Goal: Task Accomplishment & Management: Use online tool/utility

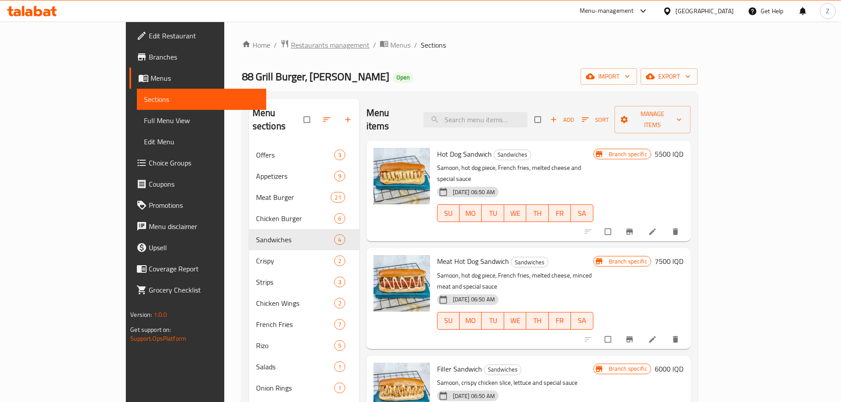
click at [291, 49] on span "Restaurants management" at bounding box center [330, 45] width 79 height 11
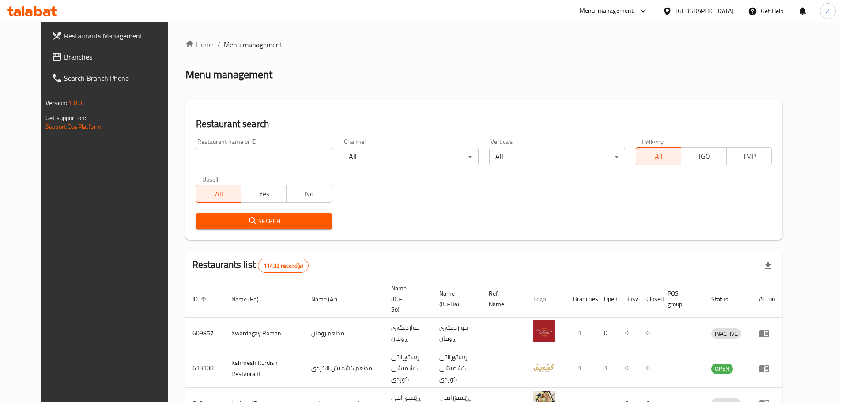
click at [298, 153] on input "search" at bounding box center [264, 157] width 136 height 18
paste input "661237"
type input "661237"
click at [277, 221] on span "Search" at bounding box center [264, 221] width 122 height 11
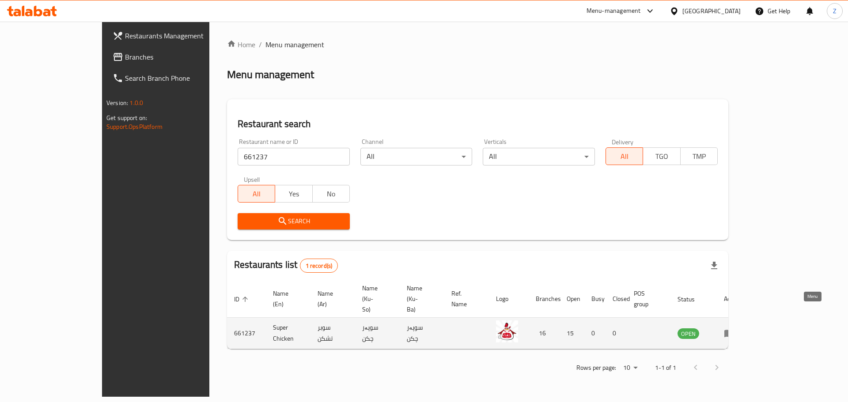
click at [734, 330] on icon "enhanced table" at bounding box center [729, 334] width 10 height 8
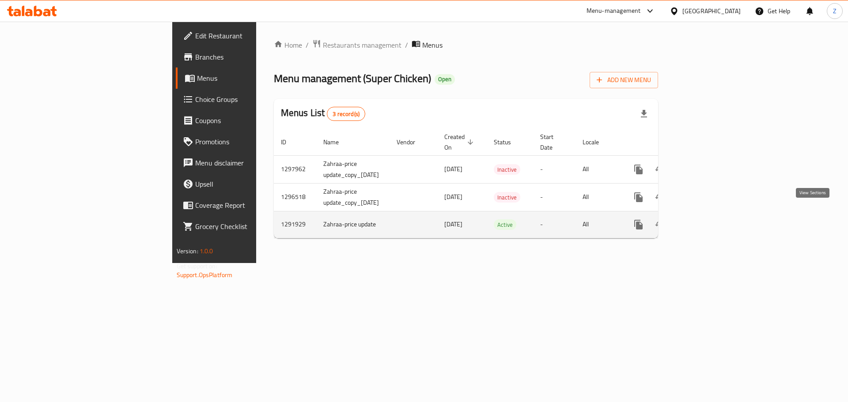
click at [708, 220] on icon "enhanced table" at bounding box center [702, 225] width 11 height 11
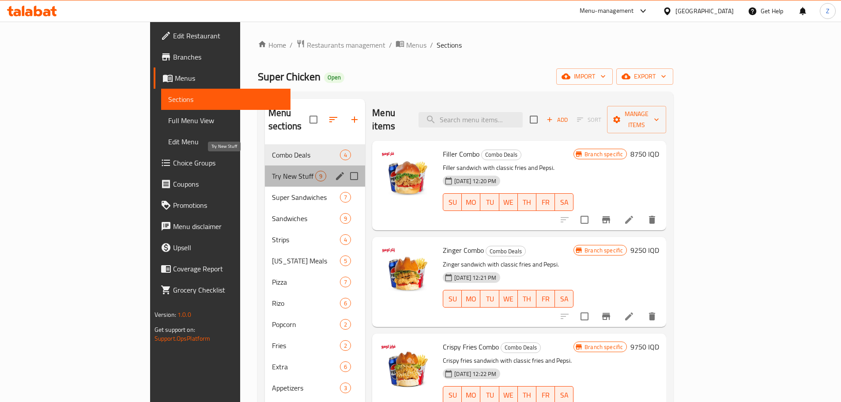
click at [272, 171] on span "Try New Stuff" at bounding box center [293, 176] width 43 height 11
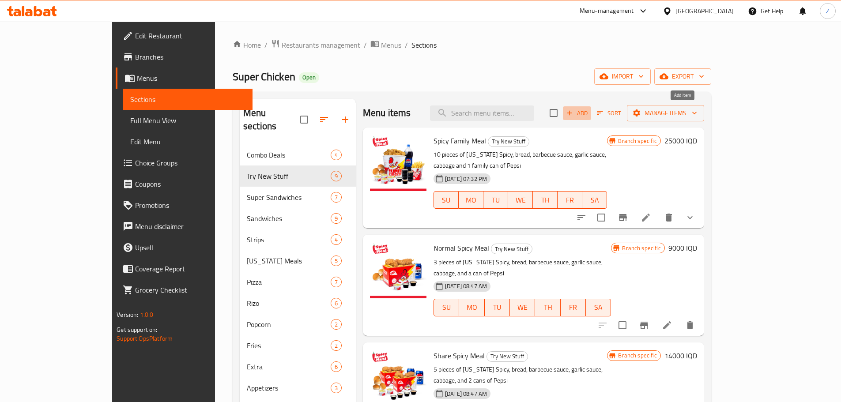
click at [574, 114] on icon "button" at bounding box center [570, 113] width 8 height 8
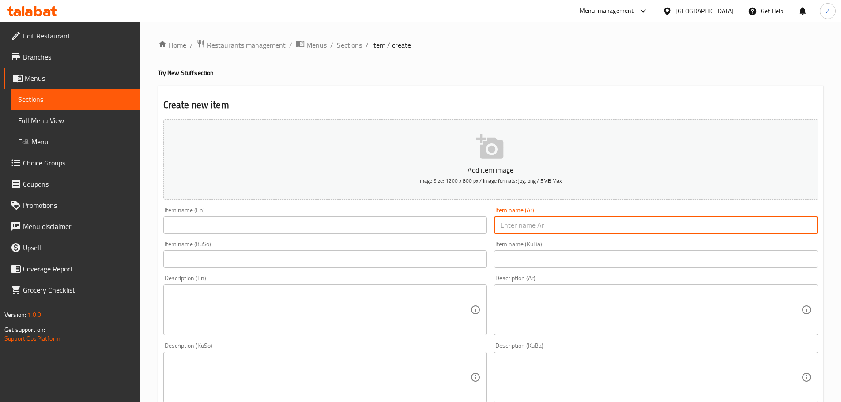
click at [523, 225] on input "text" at bounding box center [656, 225] width 324 height 18
type input "[PERSON_NAME]"
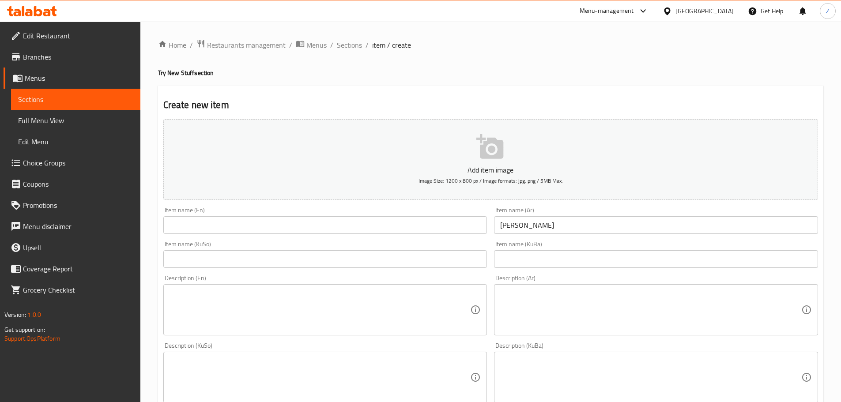
drag, startPoint x: 286, startPoint y: 236, endPoint x: 292, endPoint y: 231, distance: 8.5
click at [288, 234] on div "Item name (En) Item name (En)" at bounding box center [325, 221] width 331 height 34
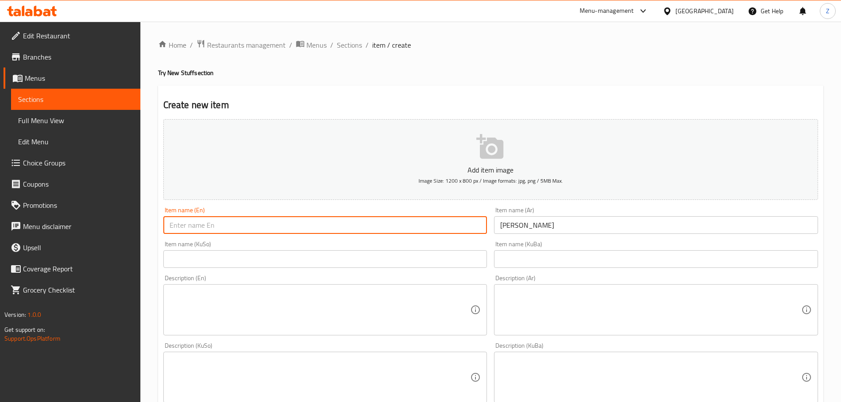
click at [292, 229] on input "text" at bounding box center [325, 225] width 324 height 18
type input "BBQ Pizza"
click at [656, 302] on textarea at bounding box center [650, 310] width 301 height 42
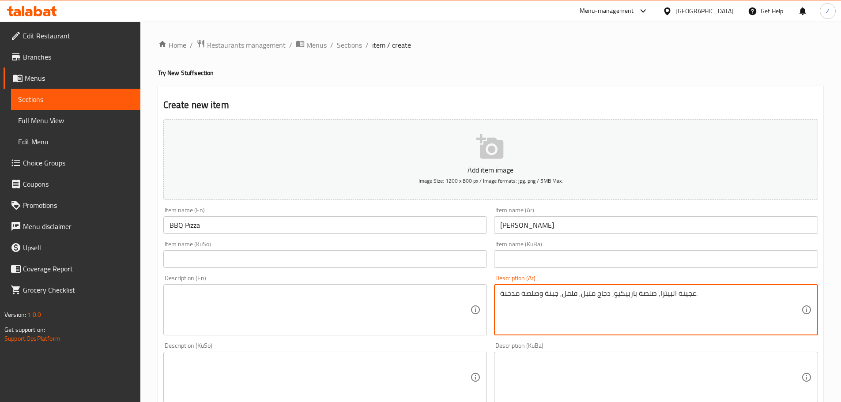
click at [656, 302] on textarea "عجينة البيتزا, صلصة باربيكيو, دجاج متبل, فلفل, جبنة وصلصة مدخنة." at bounding box center [650, 310] width 301 height 42
type textarea "عجينة البيتزا, صلصة باربيكيو, دجاج متبل, فلفل, جبنة وصلصة مدخنة."
click at [277, 307] on textarea at bounding box center [320, 310] width 301 height 42
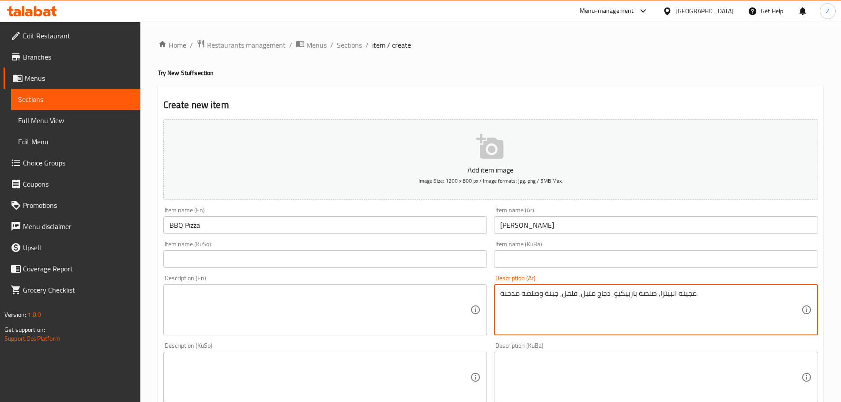
paste textarea "Pizza dough, barbecue sauce, marinated chicken, peppers, cheese and smoky sauce."
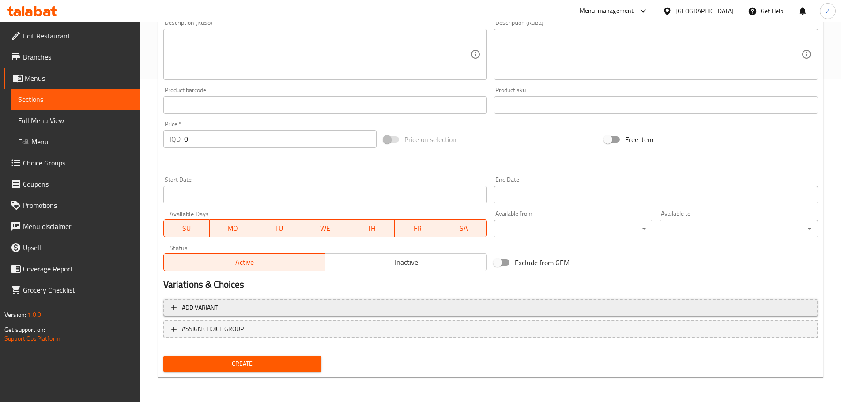
type textarea "Pizza dough, barbecue sauce, marinated chicken, peppers, cheese and smoky sauce."
click at [273, 303] on span "Add variant" at bounding box center [490, 308] width 639 height 11
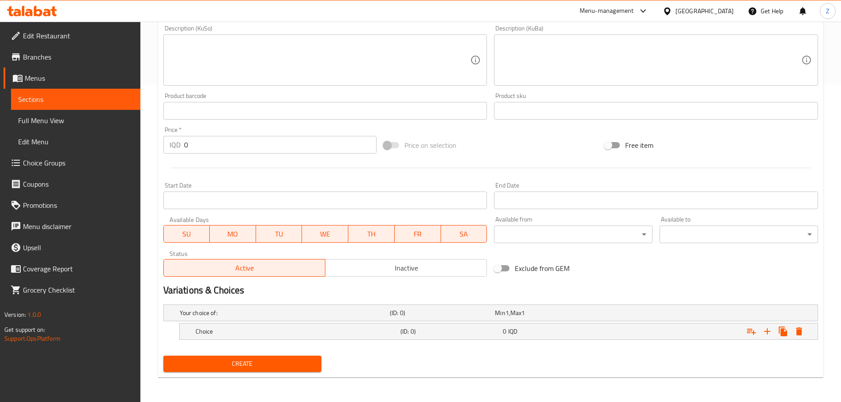
scroll to position [318, 0]
click at [275, 318] on h5 "Choice" at bounding box center [283, 313] width 207 height 9
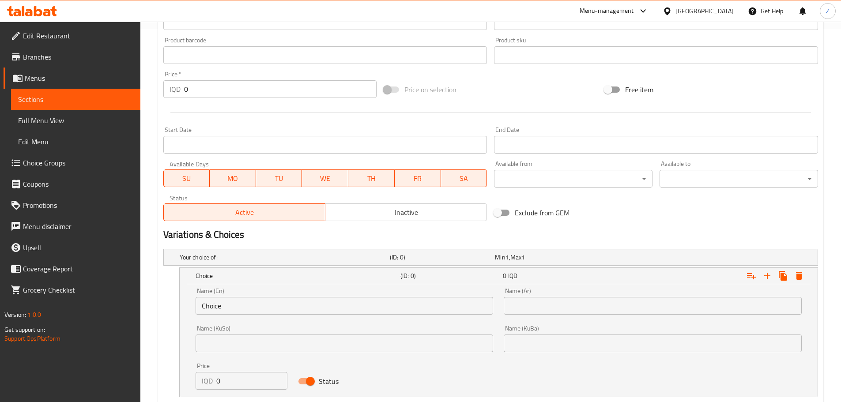
scroll to position [417, 0]
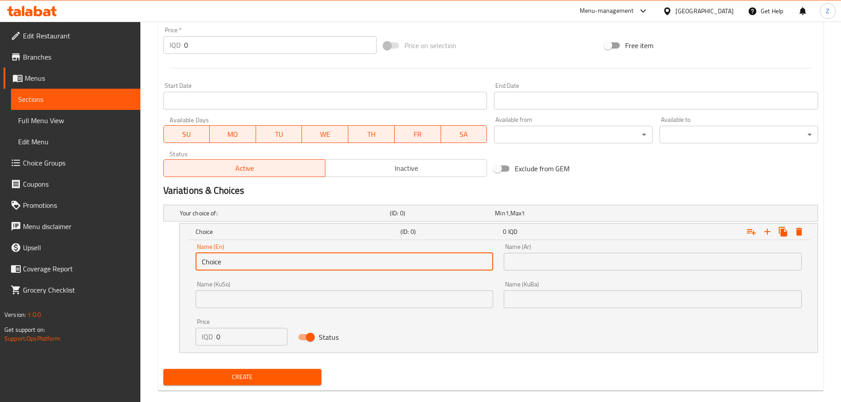
click at [240, 264] on input "Choice" at bounding box center [345, 262] width 298 height 18
type input "Small"
click at [555, 266] on input "text" at bounding box center [653, 262] width 298 height 18
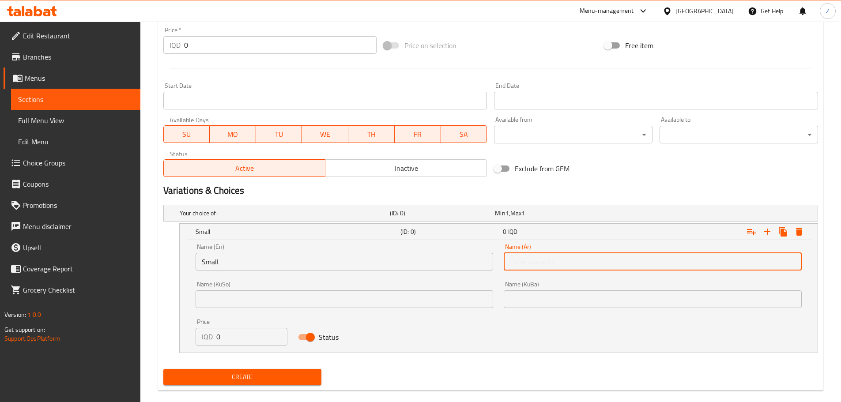
type input "صغير"
click at [248, 334] on input "0" at bounding box center [252, 337] width 72 height 18
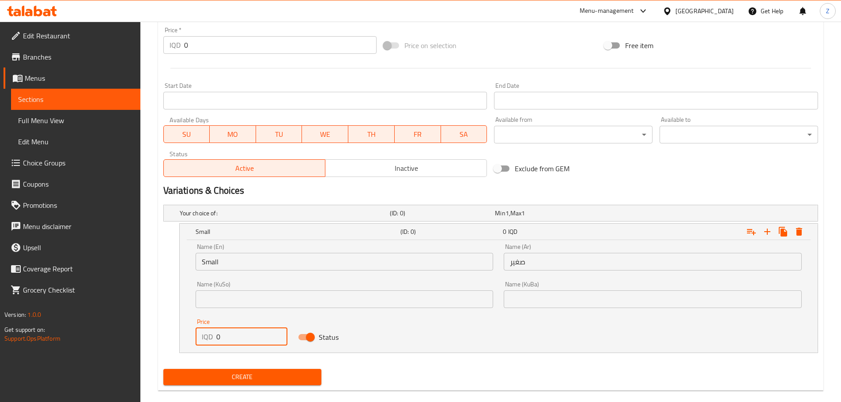
click at [248, 334] on input "0" at bounding box center [252, 337] width 72 height 18
type input "8000"
click at [765, 228] on icon "Expand" at bounding box center [767, 232] width 11 height 11
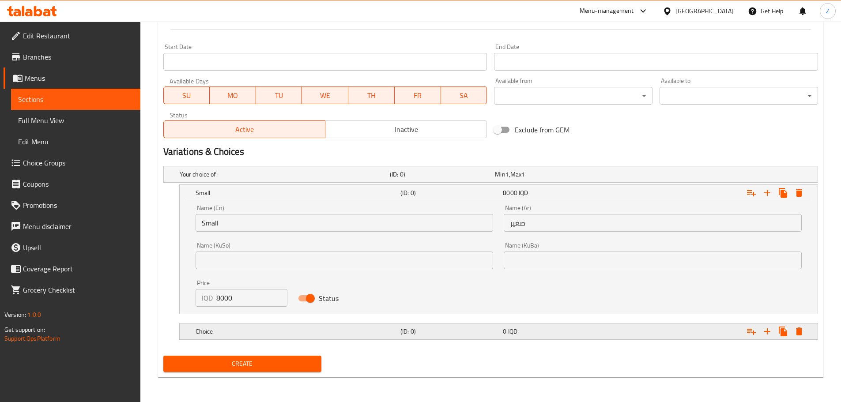
click at [427, 181] on div "(ID: 0)" at bounding box center [440, 174] width 105 height 12
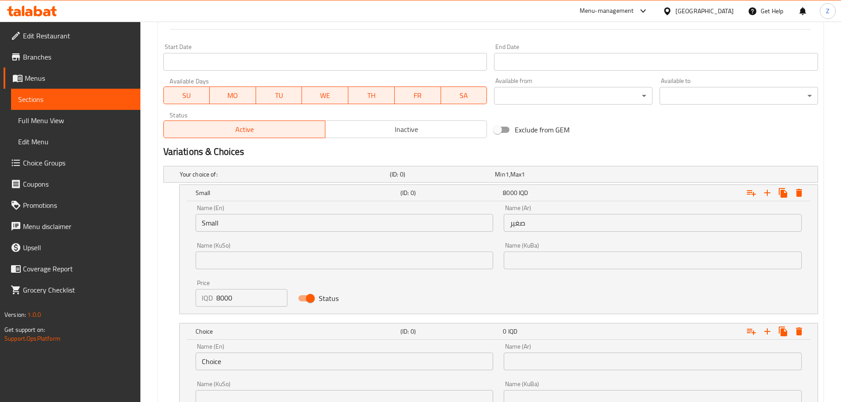
scroll to position [545, 0]
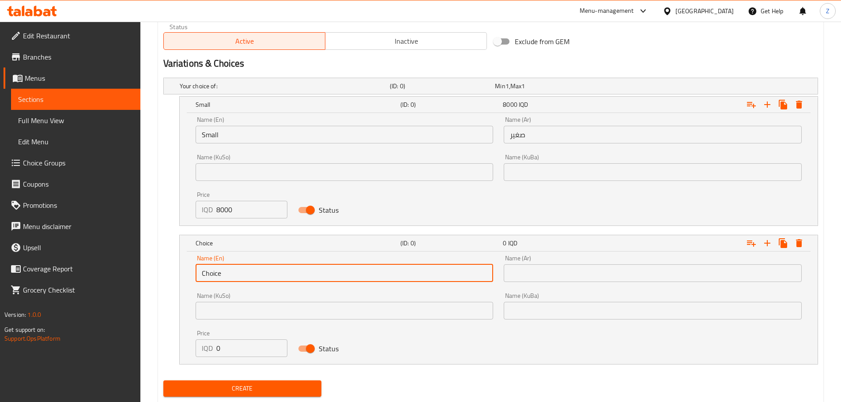
click at [233, 267] on input "Choice" at bounding box center [345, 274] width 298 height 18
type input "Medium"
click at [556, 282] on div "Name (Ar) Name (Ar)" at bounding box center [653, 269] width 309 height 38
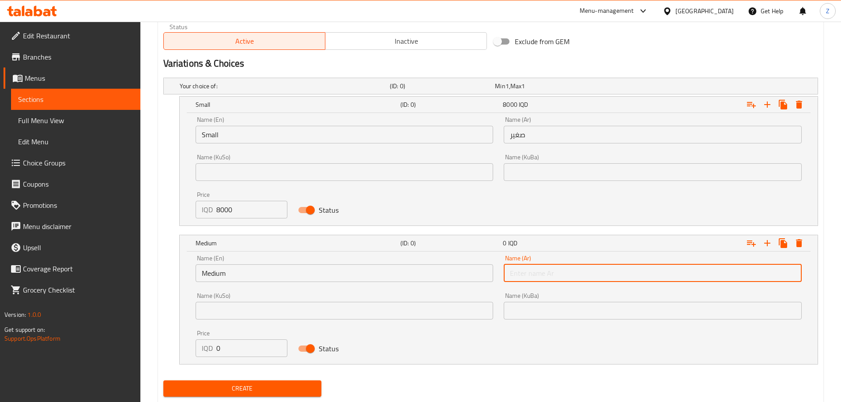
click at [556, 280] on input "text" at bounding box center [653, 274] width 298 height 18
type input "وسط"
click at [239, 344] on input "0" at bounding box center [252, 349] width 72 height 18
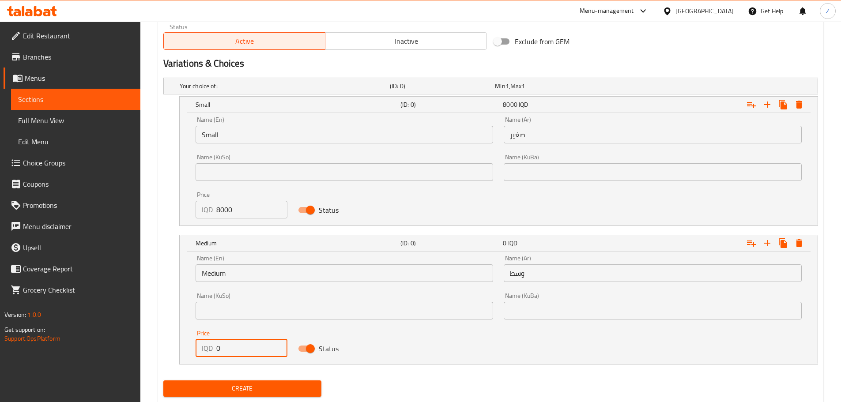
click at [239, 344] on input "0" at bounding box center [252, 349] width 72 height 18
type input "12000"
click at [767, 242] on icon "Expand" at bounding box center [767, 243] width 11 height 11
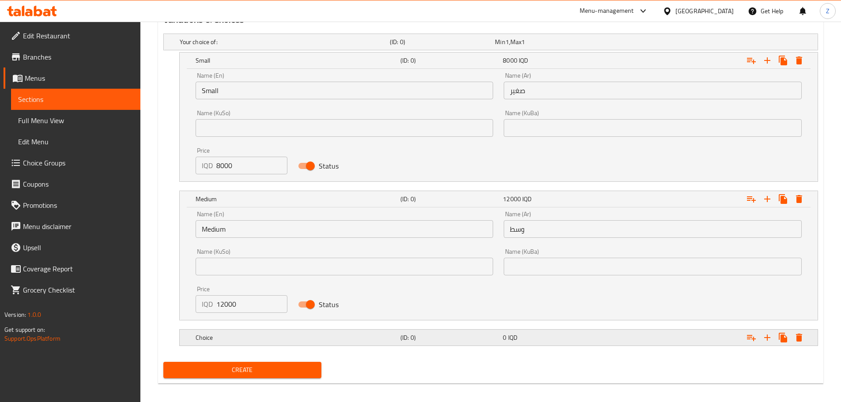
click at [462, 46] on h5 "(ID: 0)" at bounding box center [441, 42] width 102 height 9
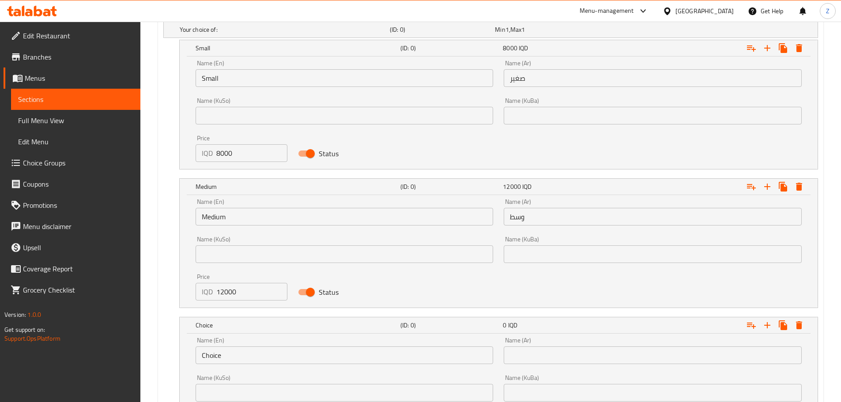
scroll to position [695, 0]
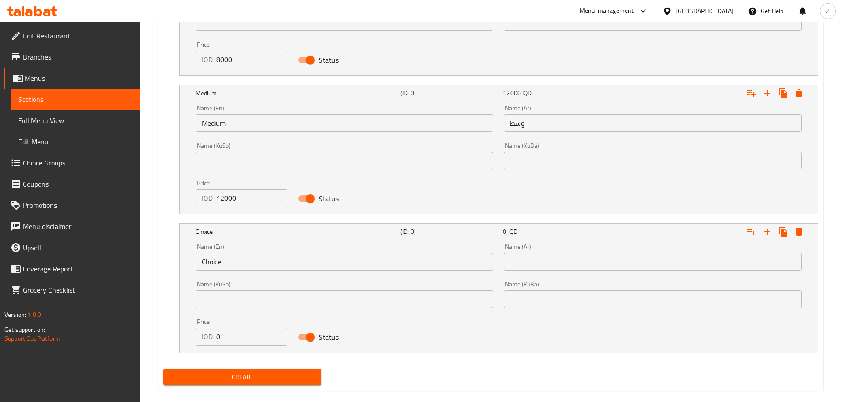
click at [278, 267] on input "Choice" at bounding box center [345, 262] width 298 height 18
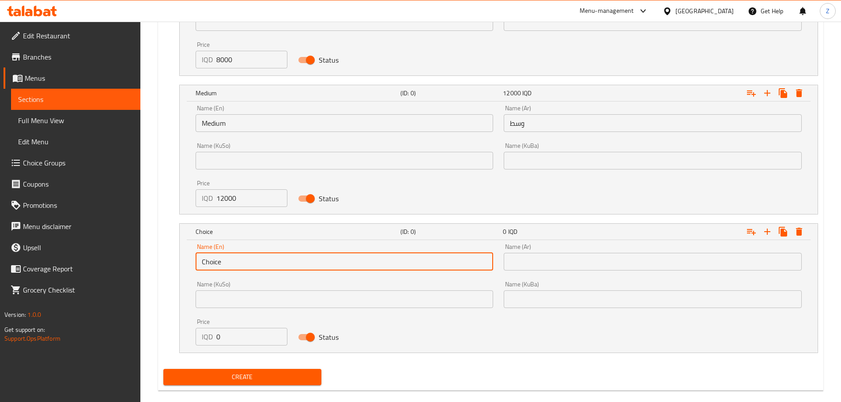
click at [278, 267] on input "Choice" at bounding box center [345, 262] width 298 height 18
type input "Large"
click at [557, 267] on input "text" at bounding box center [653, 262] width 298 height 18
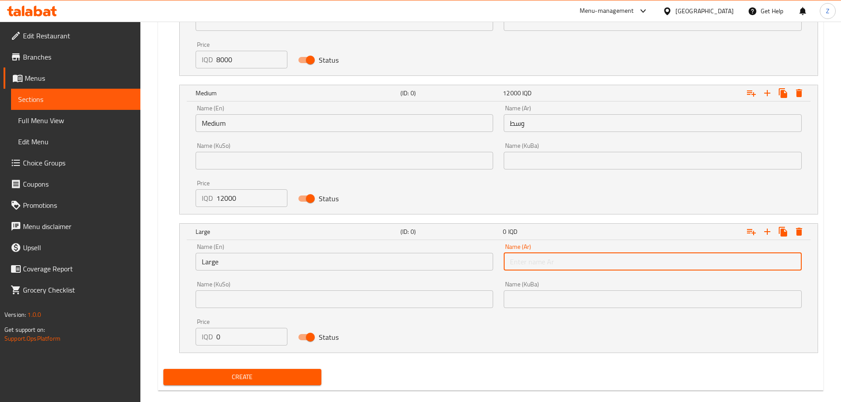
type input "كبير"
click at [247, 337] on input "0" at bounding box center [252, 337] width 72 height 18
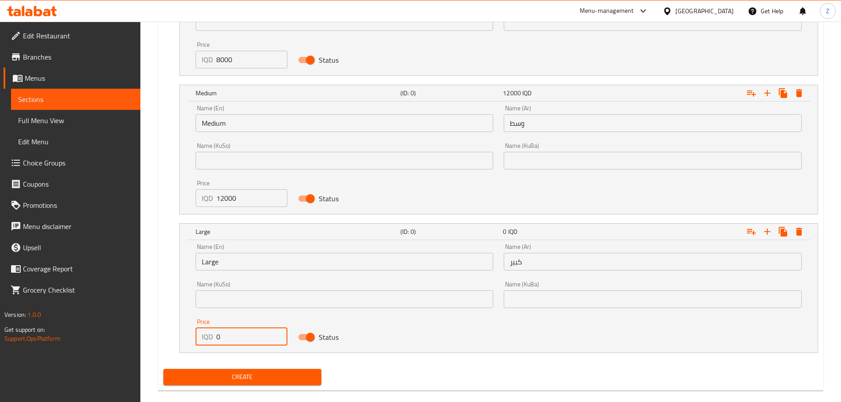
click at [247, 337] on input "0" at bounding box center [252, 337] width 72 height 18
type input "14000"
click at [270, 383] on button "Create" at bounding box center [242, 377] width 159 height 16
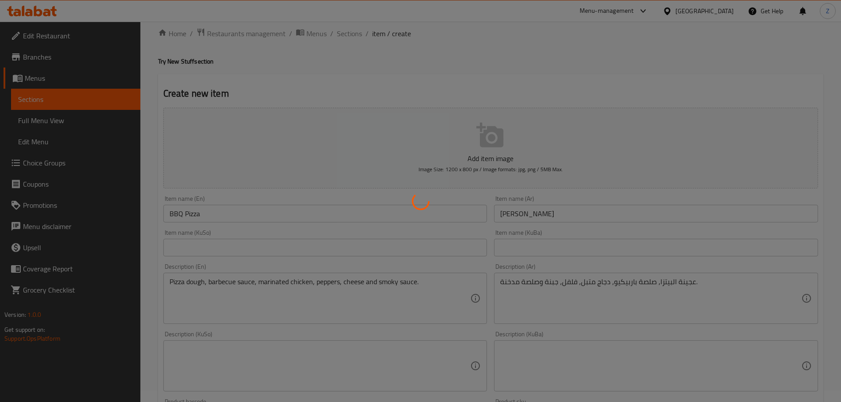
scroll to position [0, 0]
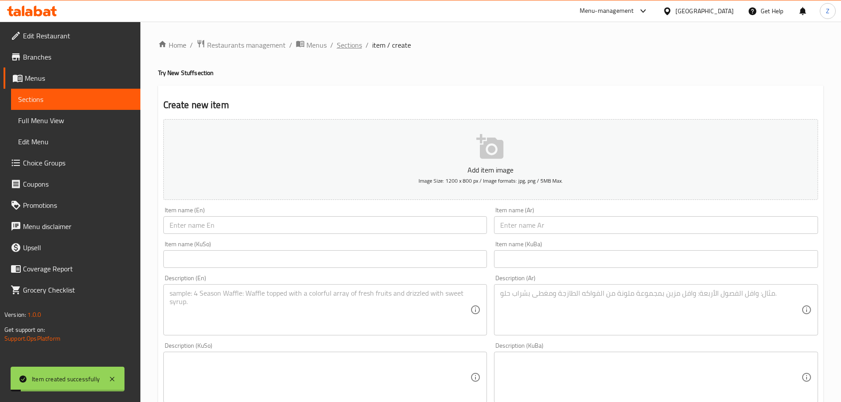
click at [349, 44] on span "Sections" at bounding box center [349, 45] width 25 height 11
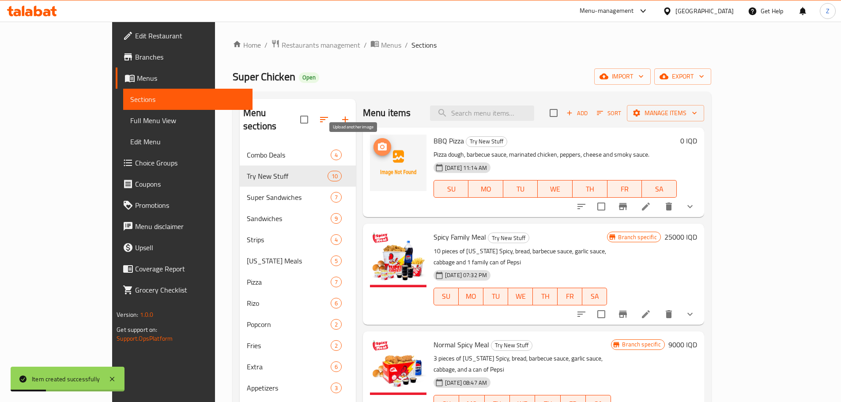
click at [374, 140] on button "upload picture" at bounding box center [383, 147] width 18 height 18
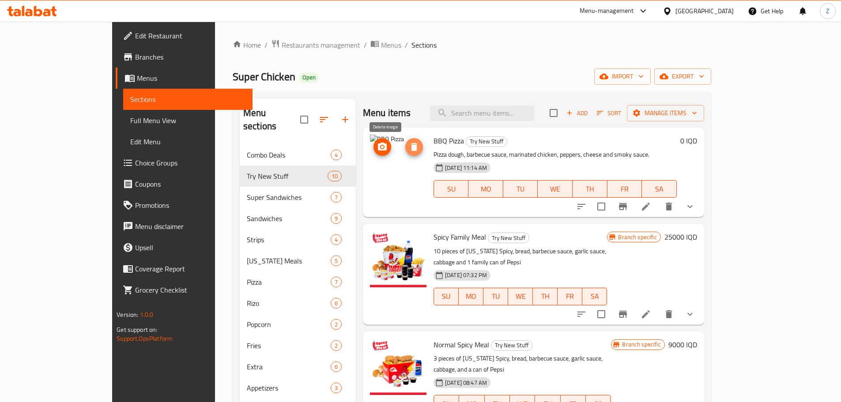
drag, startPoint x: 380, startPoint y: 154, endPoint x: 380, endPoint y: 147, distance: 7.5
click at [405, 147] on span "delete image" at bounding box center [414, 147] width 18 height 11
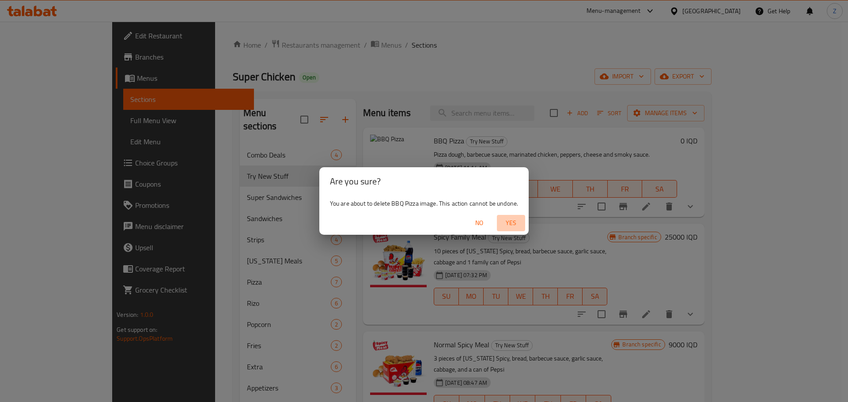
click at [518, 224] on span "Yes" at bounding box center [510, 223] width 21 height 11
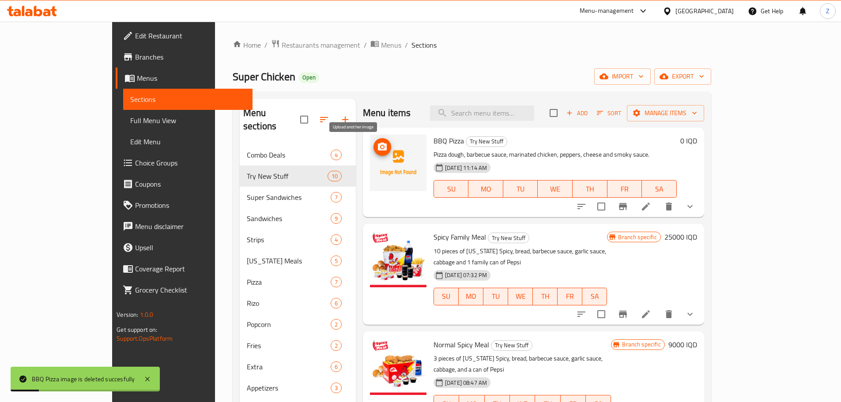
click at [377, 148] on icon "upload picture" at bounding box center [382, 147] width 11 height 11
